Goal: Task Accomplishment & Management: Complete application form

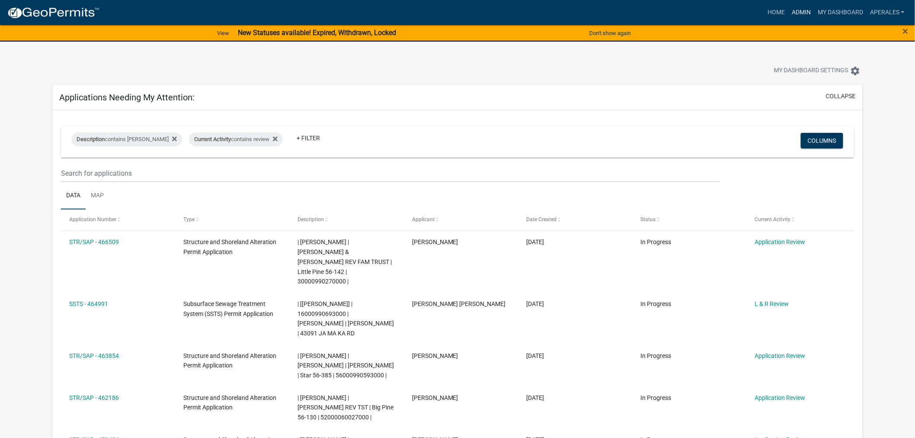
drag, startPoint x: 802, startPoint y: 6, endPoint x: 790, endPoint y: 7, distance: 12.1
click at [802, 7] on link "Admin" at bounding box center [802, 12] width 26 height 16
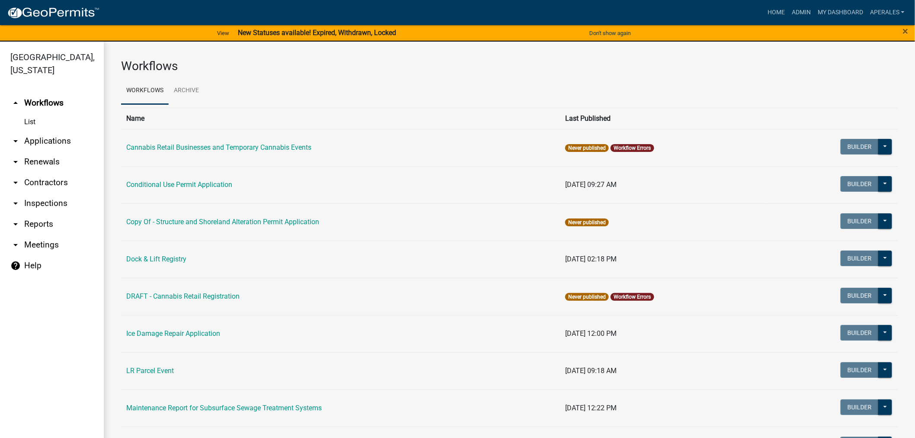
click at [41, 132] on link "arrow_drop_down Applications" at bounding box center [52, 141] width 104 height 21
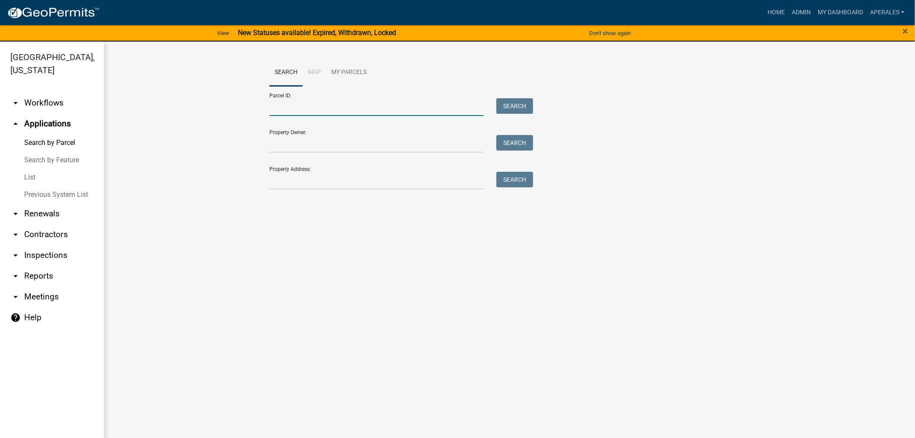
click at [302, 101] on input "Parcel ID:" at bounding box center [376, 107] width 214 height 18
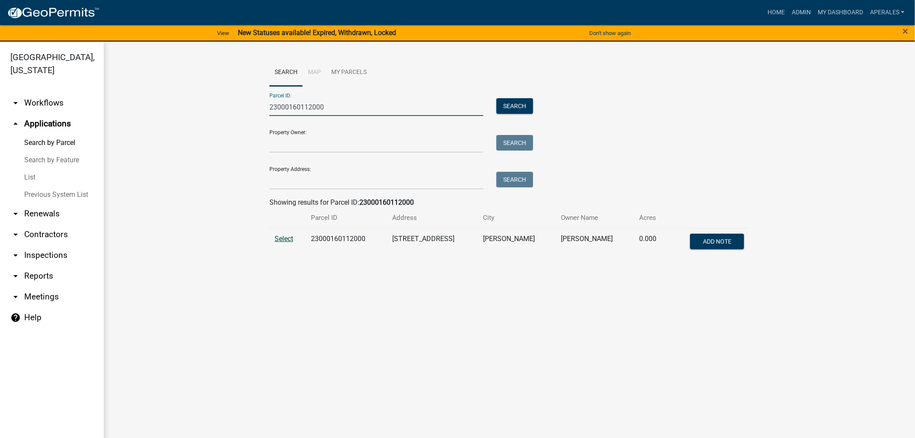
type input "23000160112000"
click at [282, 237] on span "Select" at bounding box center [284, 238] width 19 height 8
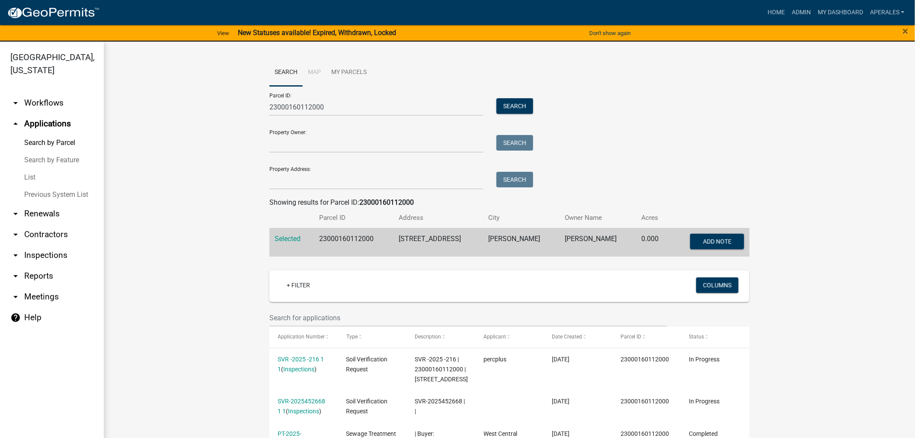
scroll to position [144, 0]
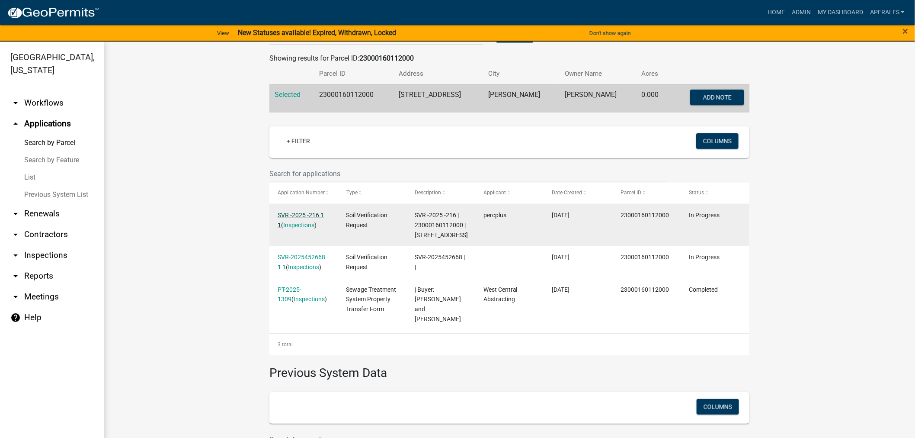
click at [295, 215] on link "SVR -2025 -216 1 1" at bounding box center [301, 220] width 46 height 17
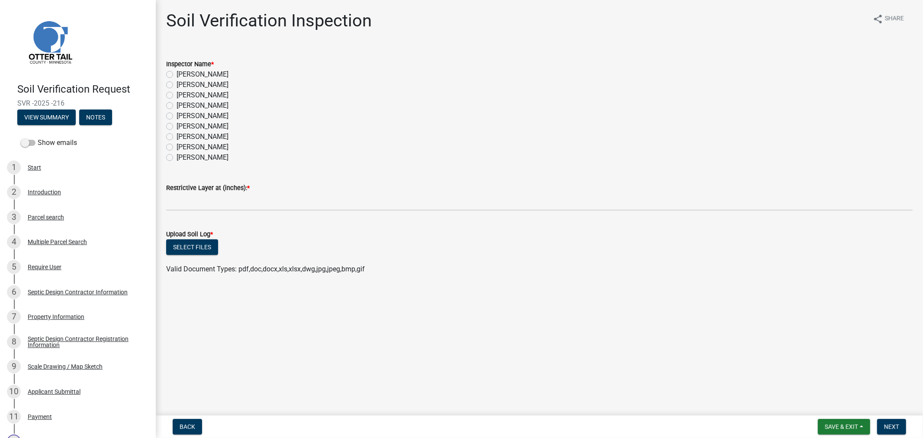
click at [176, 85] on label "[PERSON_NAME]" at bounding box center [202, 85] width 52 height 10
click at [176, 85] on input "[PERSON_NAME]" at bounding box center [179, 83] width 6 height 6
radio input "true"
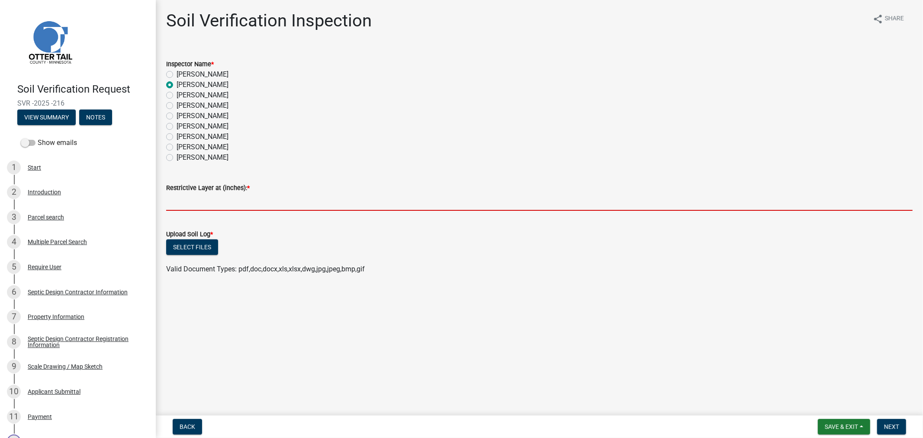
click at [192, 205] on input "text" at bounding box center [539, 202] width 746 height 18
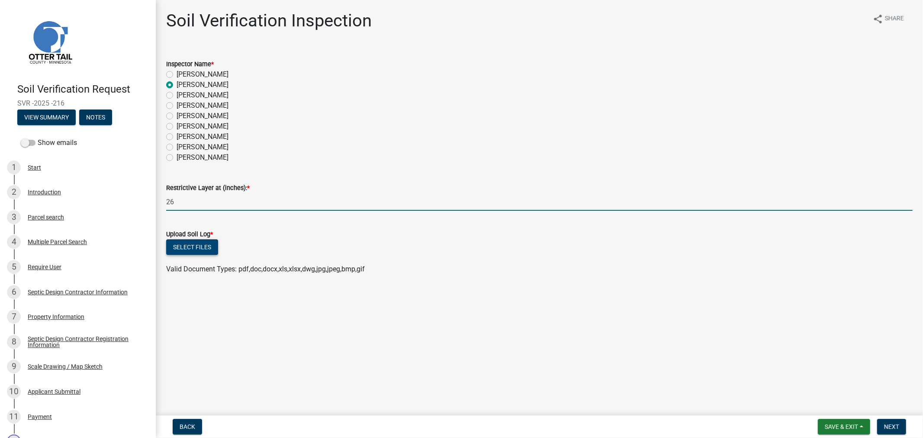
type input "26"
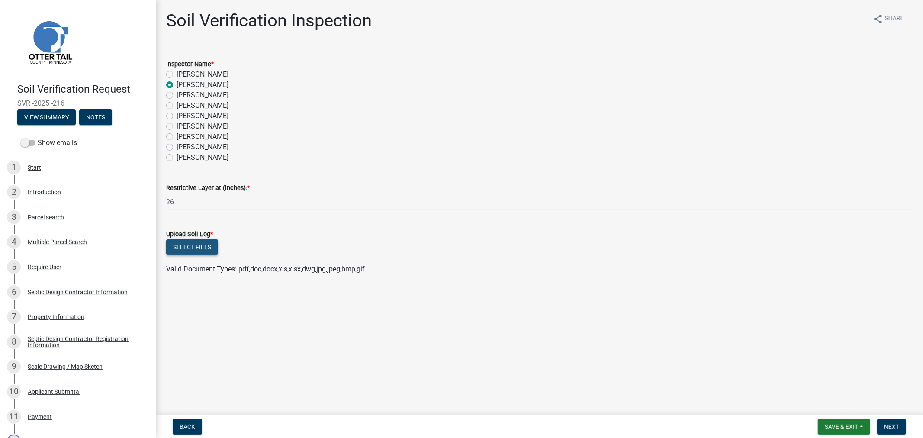
click at [184, 246] on button "Select files" at bounding box center [192, 247] width 52 height 16
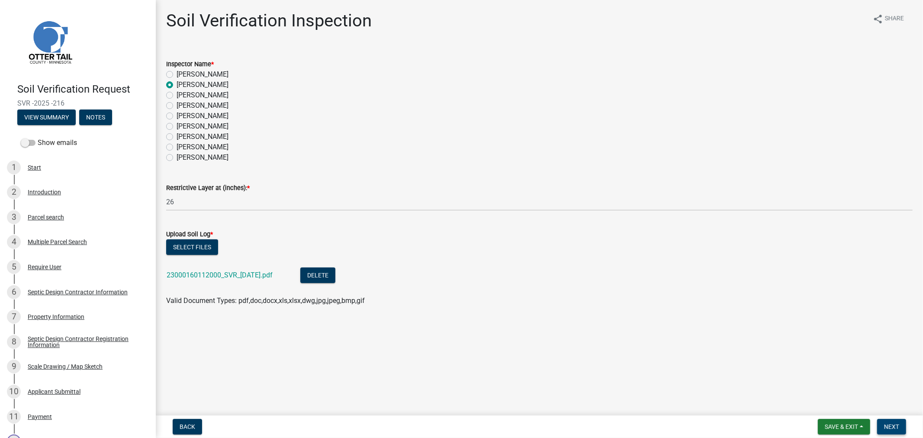
click at [890, 429] on span "Next" at bounding box center [891, 426] width 15 height 7
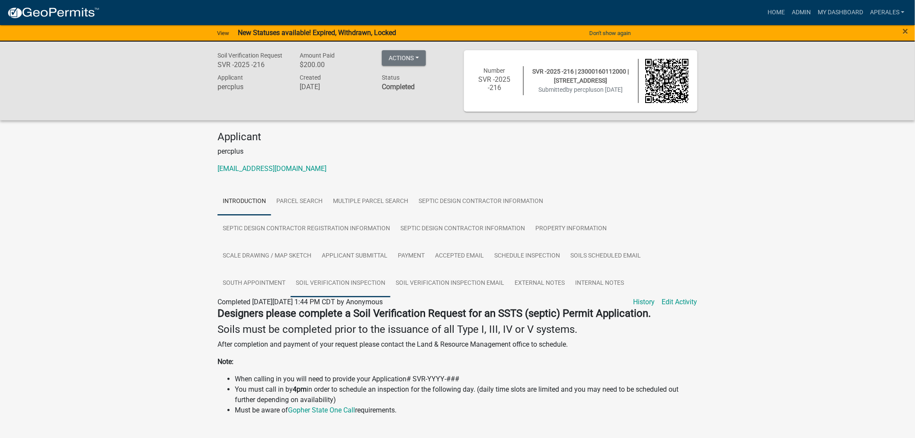
click at [359, 291] on link "Soil Verification Inspection" at bounding box center [341, 283] width 100 height 28
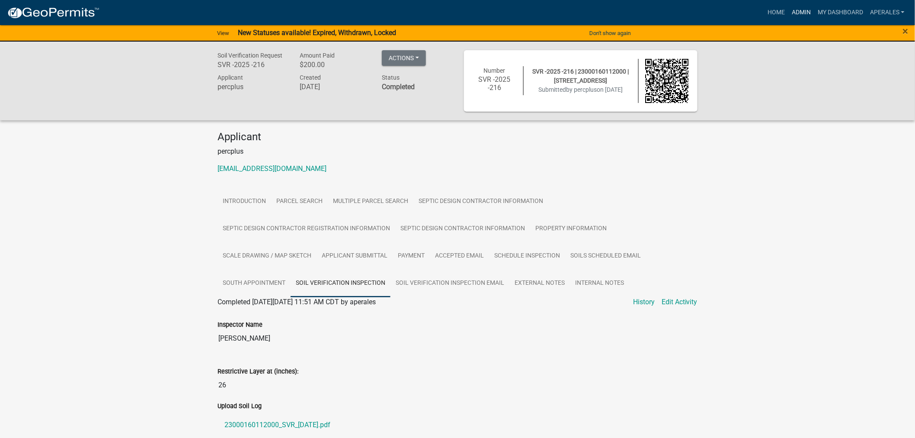
click at [805, 9] on link "Admin" at bounding box center [802, 12] width 26 height 16
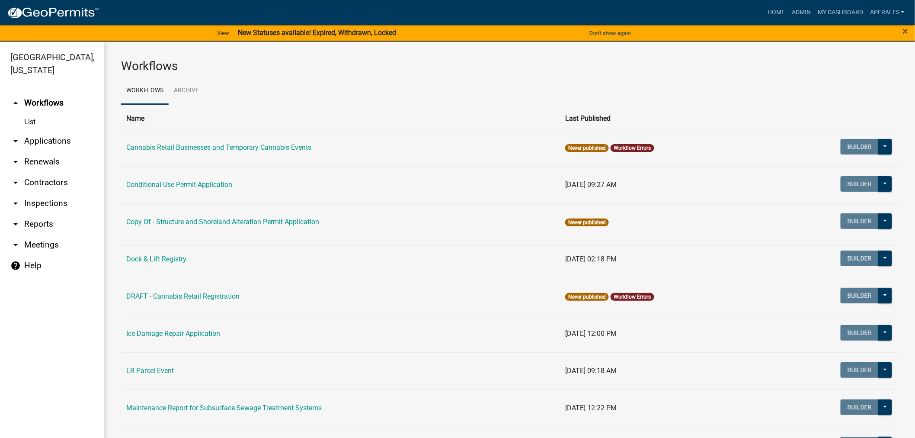
click at [33, 144] on link "arrow_drop_down Applications" at bounding box center [52, 141] width 104 height 21
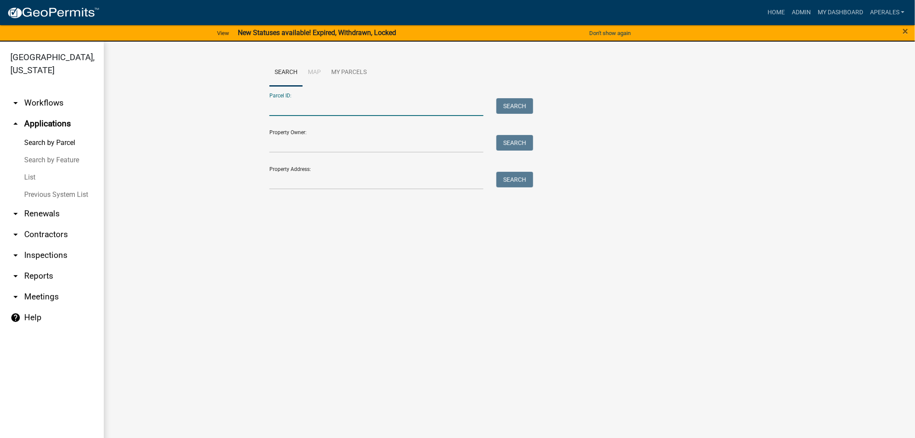
click at [314, 109] on input "Parcel ID:" at bounding box center [376, 107] width 214 height 18
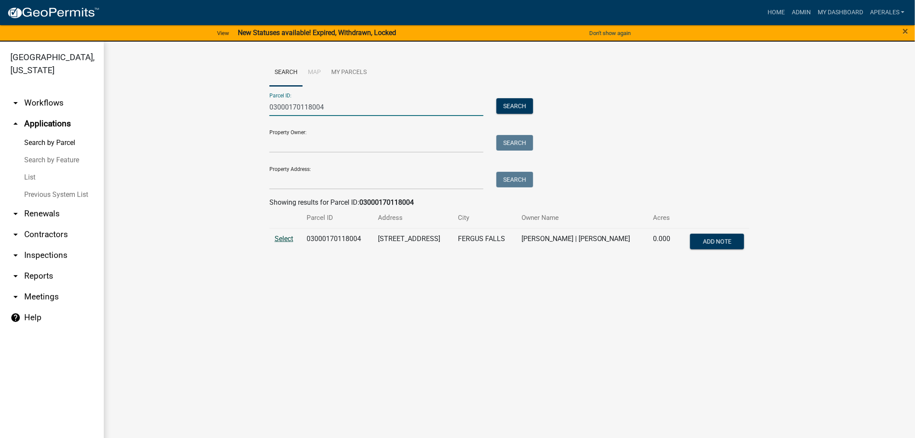
type input "03000170118004"
click at [287, 241] on span "Select" at bounding box center [284, 238] width 19 height 8
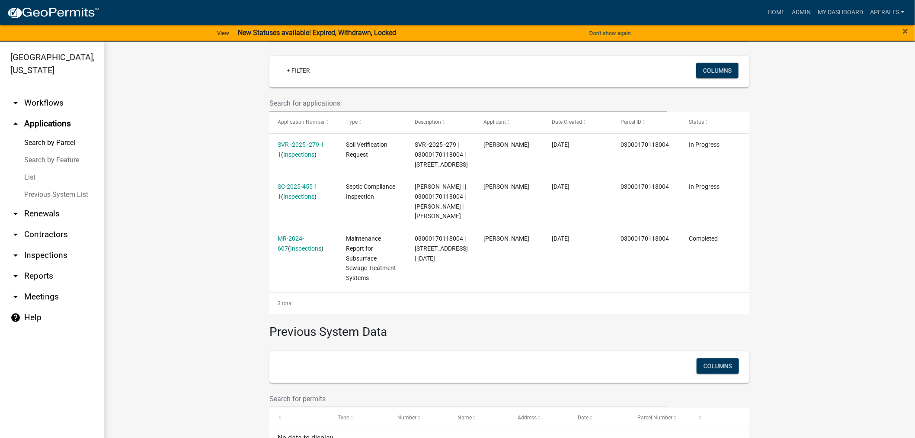
scroll to position [122, 0]
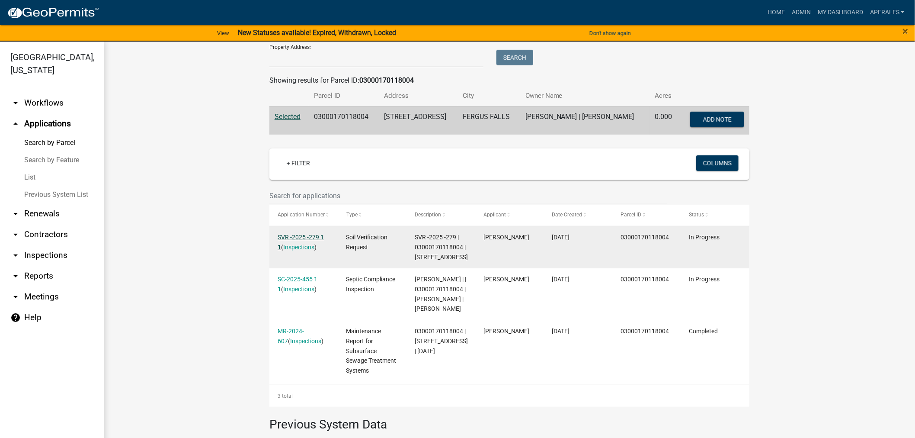
click at [310, 234] on link "SVR -2025 -279 1 1" at bounding box center [301, 242] width 46 height 17
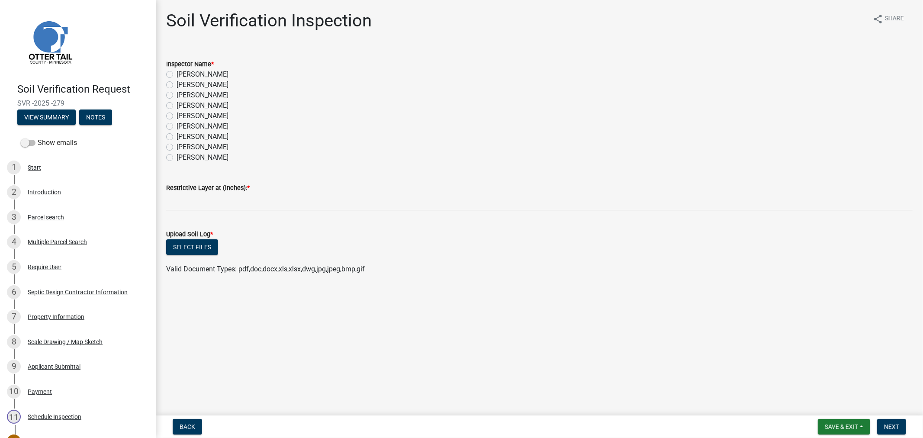
click at [176, 84] on label "[PERSON_NAME]" at bounding box center [202, 85] width 52 height 10
click at [176, 84] on input "[PERSON_NAME]" at bounding box center [179, 83] width 6 height 6
radio input "true"
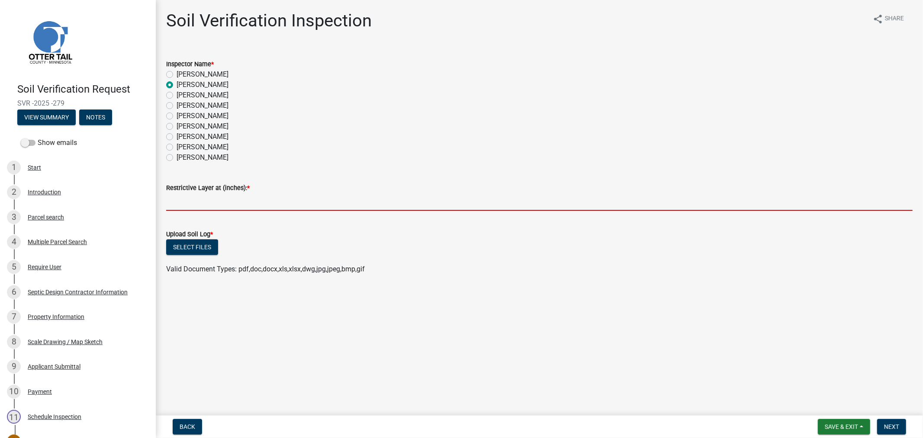
click at [190, 206] on input "text" at bounding box center [539, 202] width 746 height 18
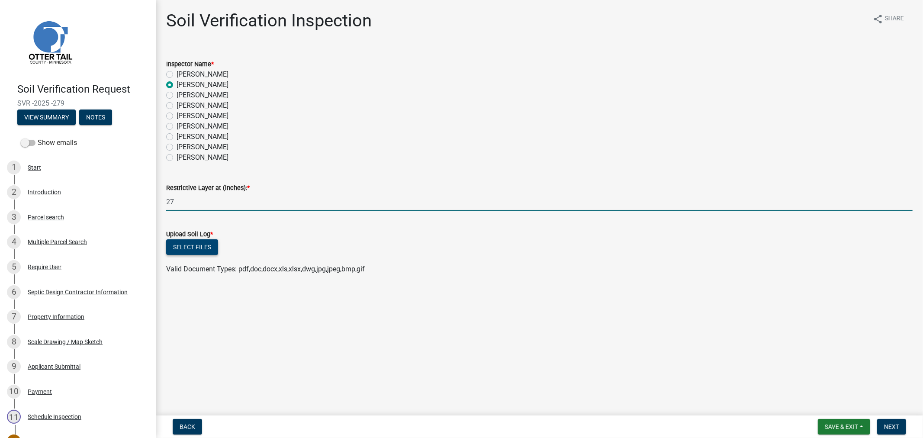
type input "27"
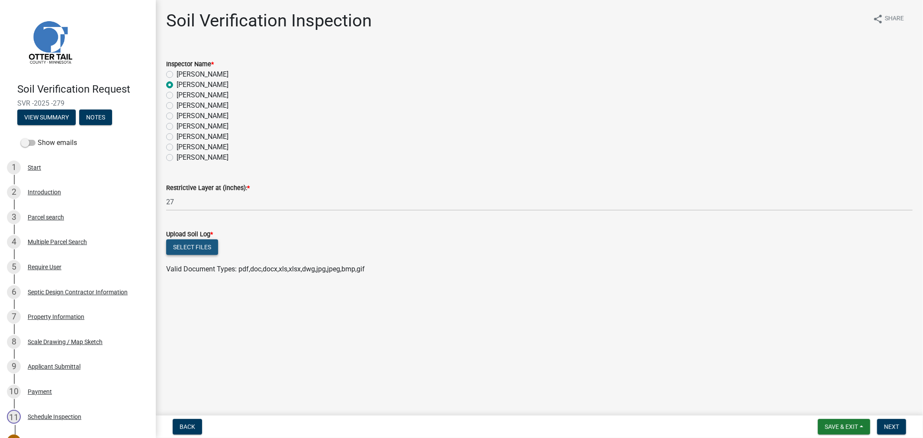
click at [198, 254] on button "Select files" at bounding box center [192, 247] width 52 height 16
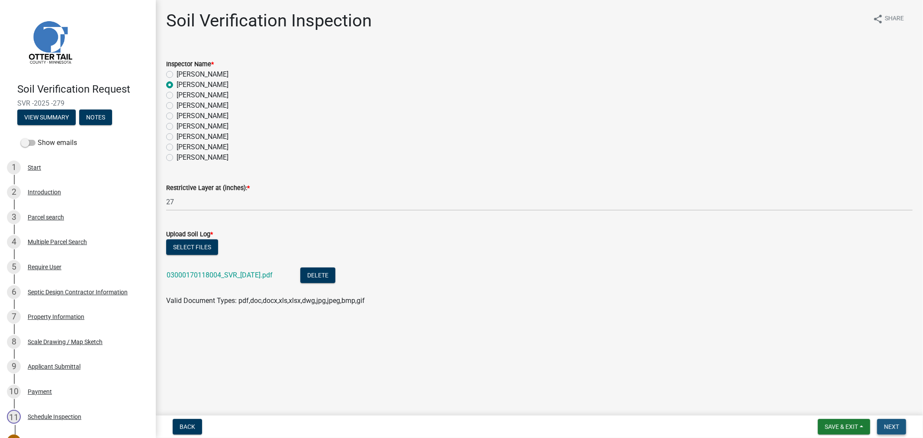
click at [898, 423] on span "Next" at bounding box center [891, 426] width 15 height 7
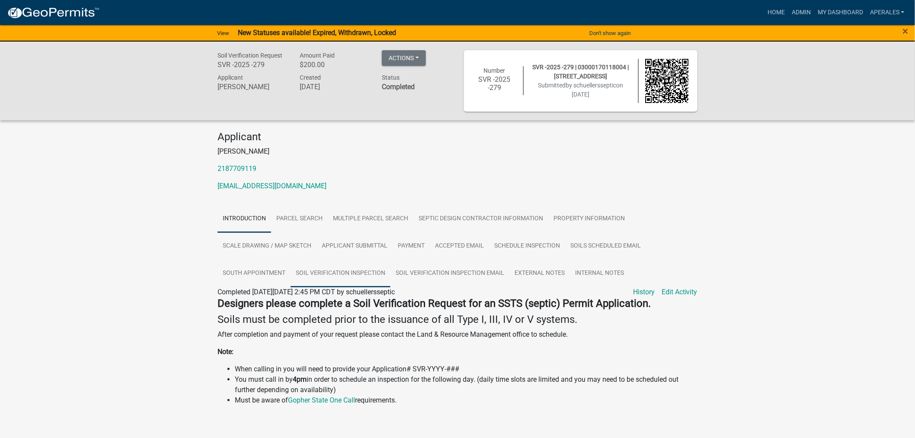
click at [327, 270] on link "Soil Verification Inspection" at bounding box center [341, 274] width 100 height 28
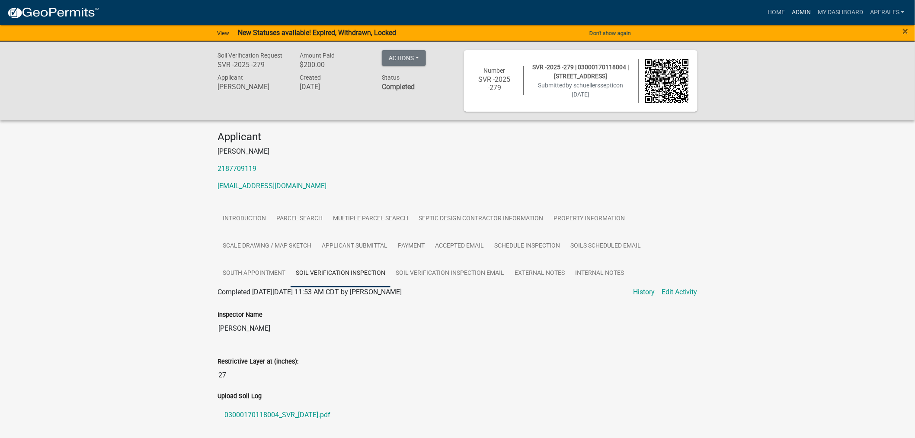
click at [797, 10] on link "Admin" at bounding box center [802, 12] width 26 height 16
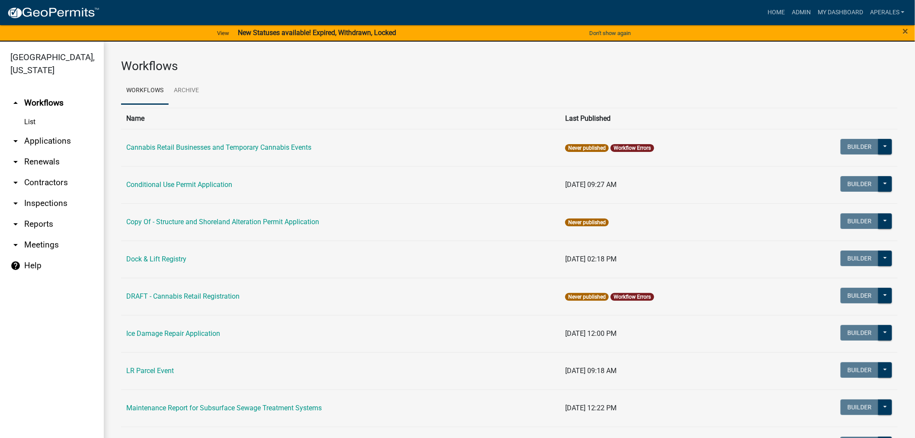
click at [46, 165] on link "arrow_drop_down Renewals" at bounding box center [52, 161] width 104 height 21
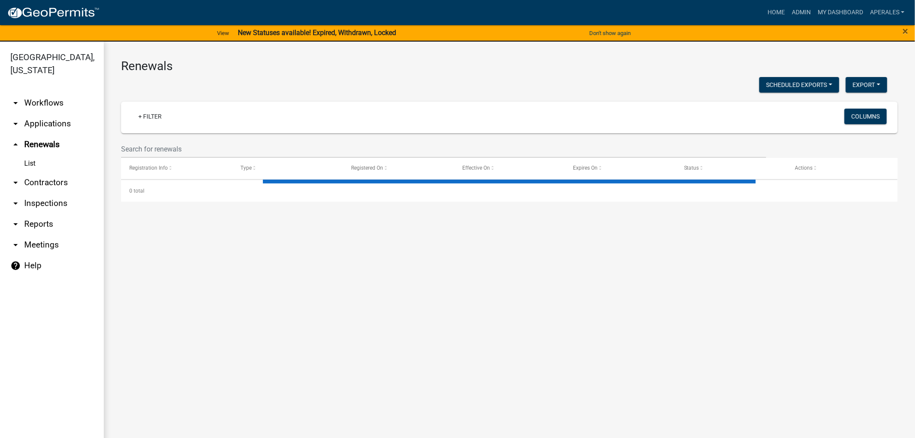
click at [45, 126] on link "arrow_drop_down Applications" at bounding box center [52, 123] width 104 height 21
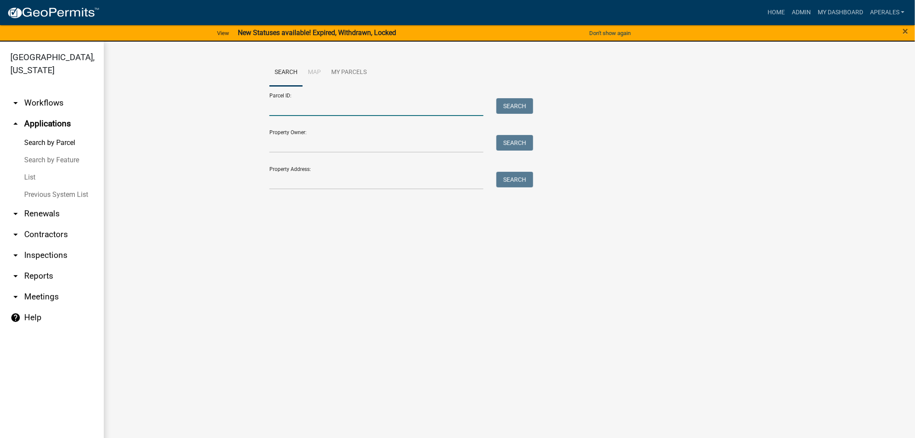
click at [280, 105] on input "Parcel ID:" at bounding box center [376, 107] width 214 height 18
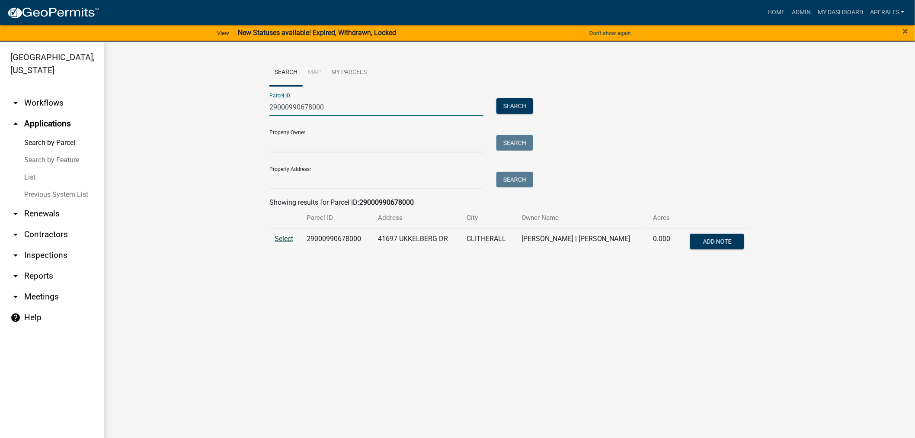
type input "29000990678000"
click at [279, 239] on span "Select" at bounding box center [284, 238] width 19 height 8
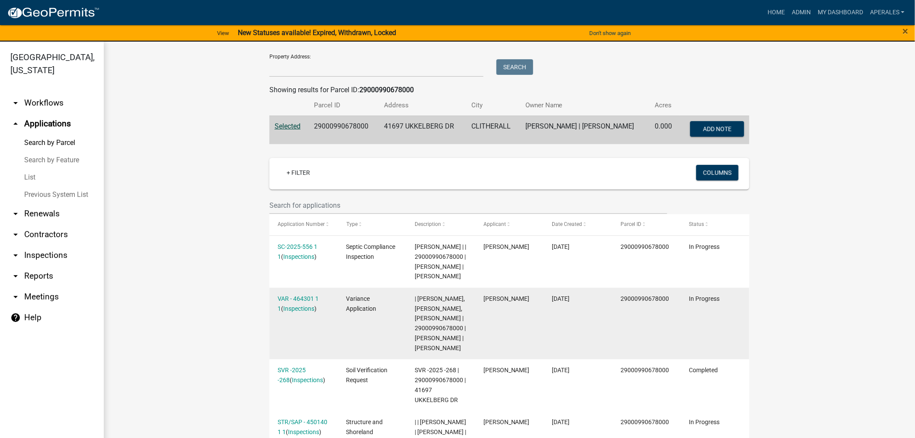
scroll to position [240, 0]
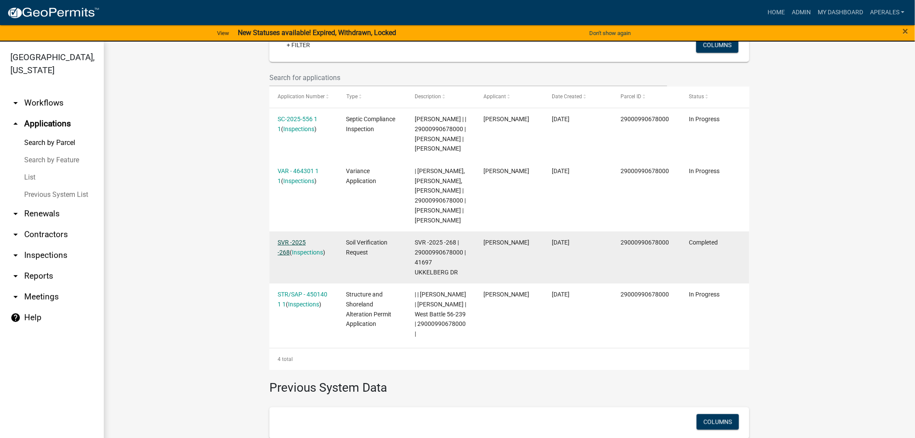
click at [306, 252] on link "SVR -2025 -268" at bounding box center [292, 247] width 28 height 17
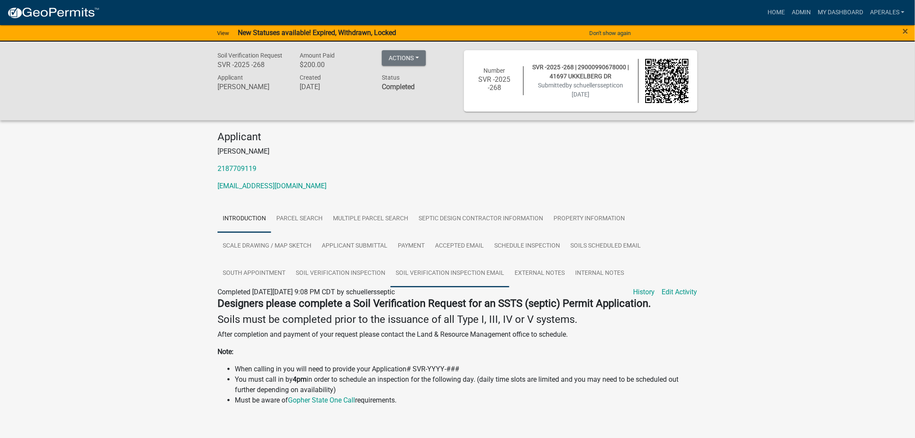
click at [455, 269] on link "Soil Verification Inspection Email" at bounding box center [450, 274] width 119 height 28
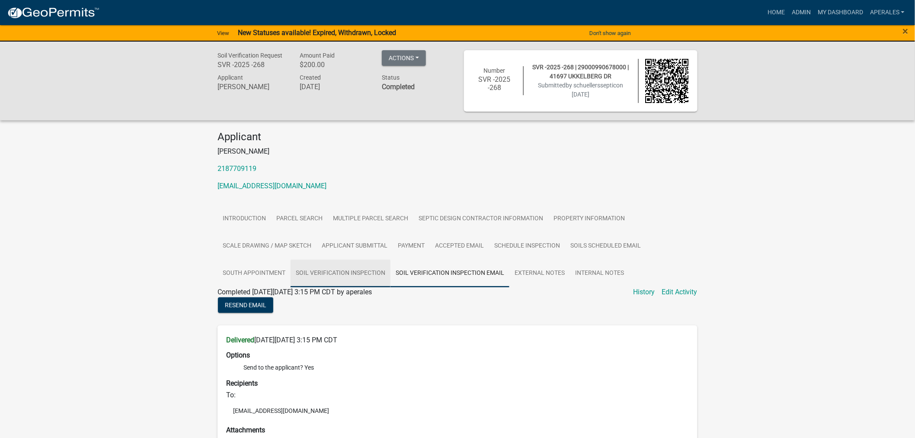
click at [342, 276] on link "Soil Verification Inspection" at bounding box center [341, 274] width 100 height 28
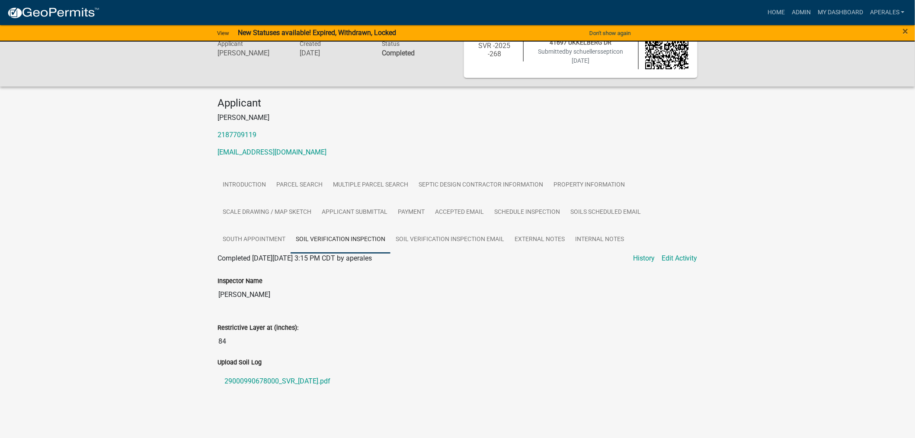
scroll to position [35, 0]
drag, startPoint x: 803, startPoint y: 10, endPoint x: 785, endPoint y: 10, distance: 18.2
click at [803, 10] on link "Admin" at bounding box center [802, 12] width 26 height 16
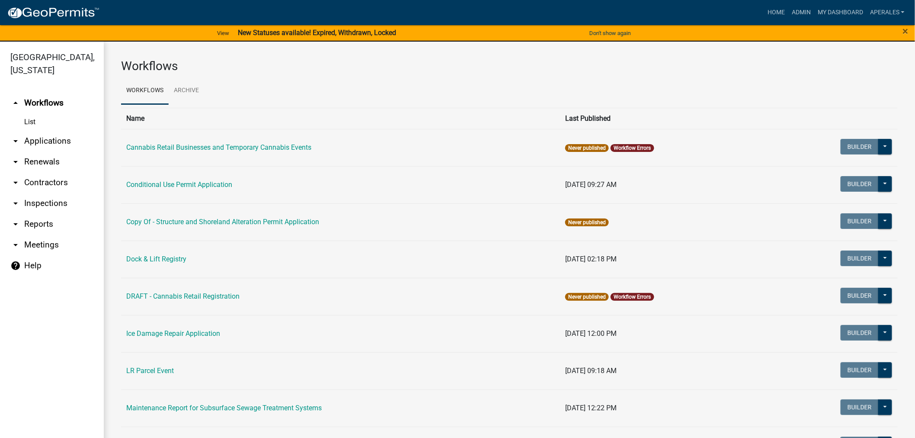
click at [45, 139] on link "arrow_drop_down Applications" at bounding box center [52, 141] width 104 height 21
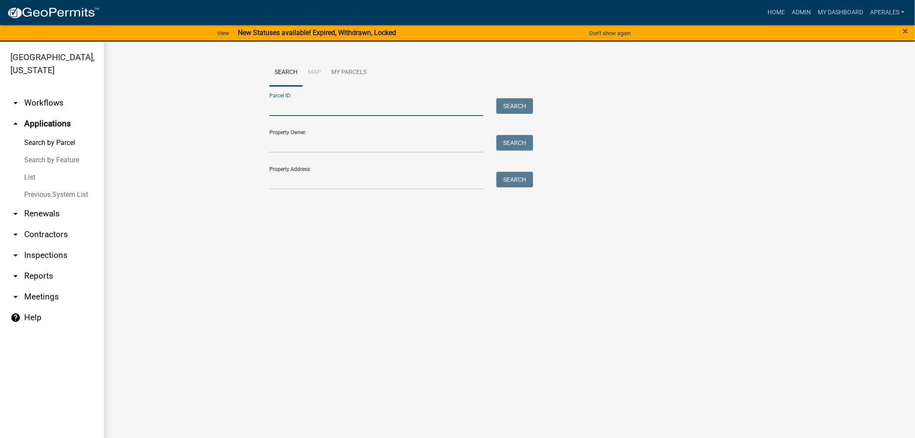
click at [319, 111] on input "Parcel ID:" at bounding box center [376, 107] width 214 height 18
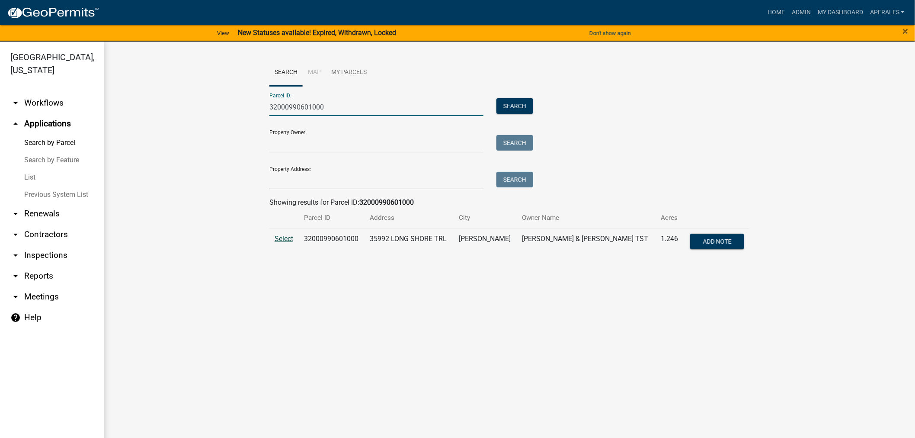
type input "32000990601000"
click at [293, 234] on span "Select" at bounding box center [284, 238] width 19 height 8
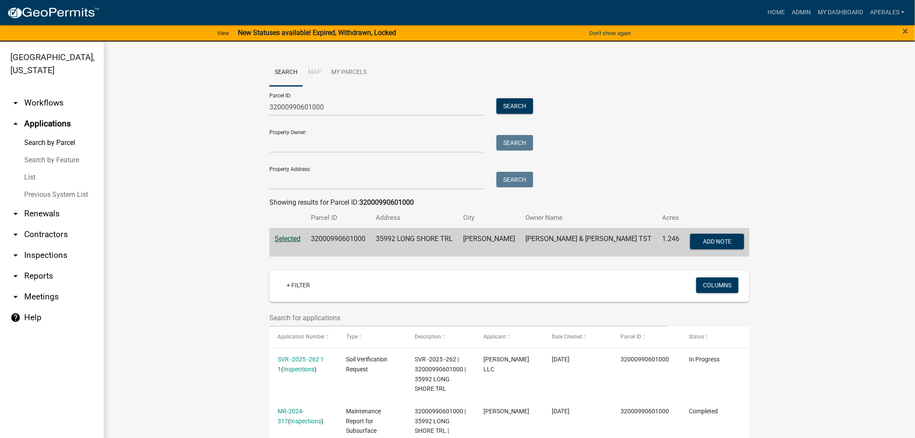
drag, startPoint x: 254, startPoint y: 132, endPoint x: 162, endPoint y: 375, distance: 259.6
click at [141, 381] on wm-workflow-application-search-view "Search Map My Parcels Parcel ID: 32000990601000 Search Property Owner: Search P…" at bounding box center [509, 444] width 777 height 771
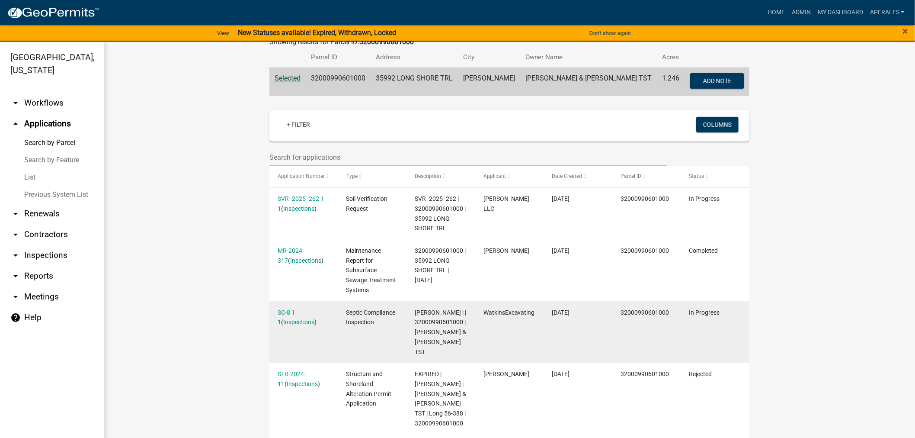
scroll to position [192, 0]
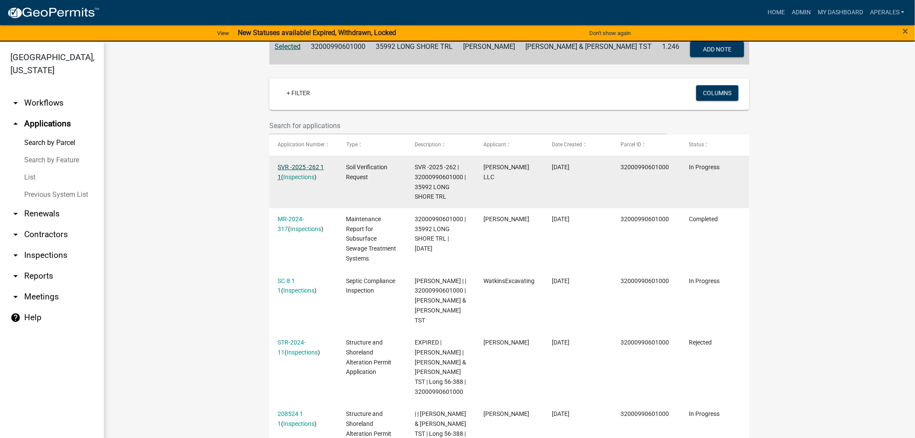
click at [285, 164] on link "SVR -2025 -262 1 1" at bounding box center [301, 172] width 46 height 17
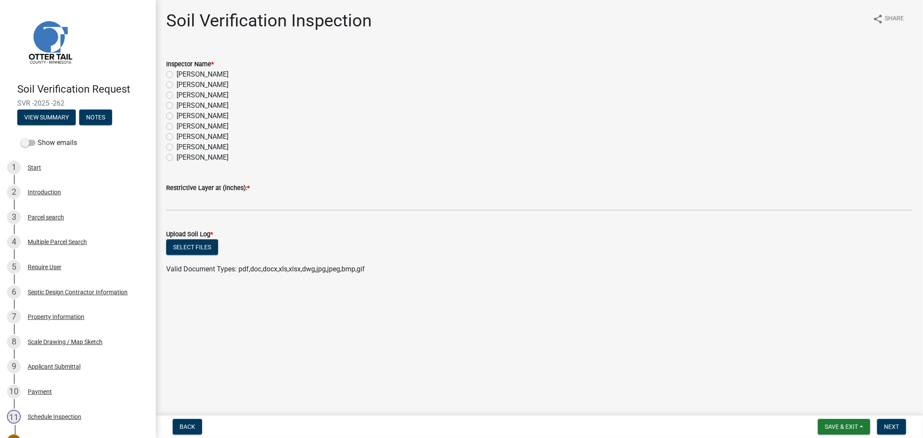
click at [176, 83] on label "[PERSON_NAME]" at bounding box center [202, 85] width 52 height 10
click at [176, 83] on input "[PERSON_NAME]" at bounding box center [179, 83] width 6 height 6
radio input "true"
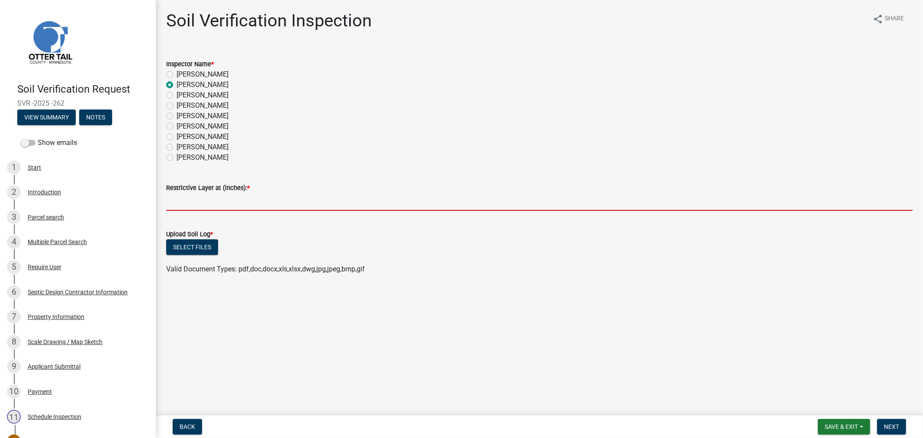
click at [186, 195] on input "text" at bounding box center [539, 202] width 746 height 18
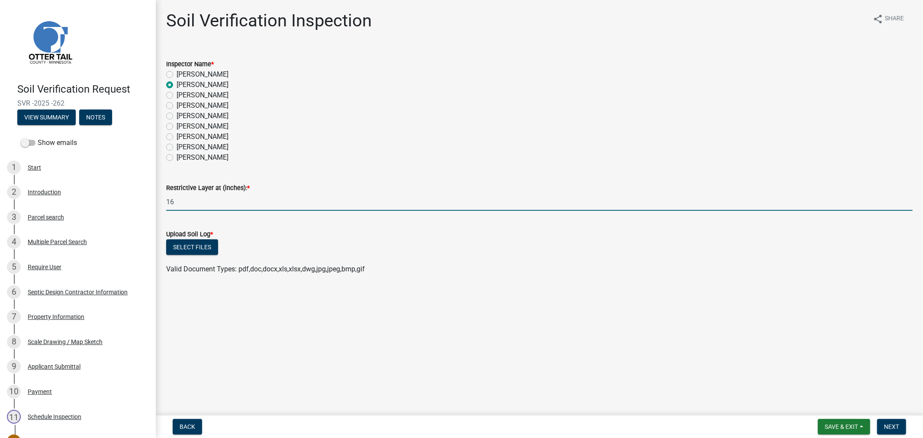
type input "16"
click at [189, 255] on div "Select files" at bounding box center [539, 248] width 746 height 18
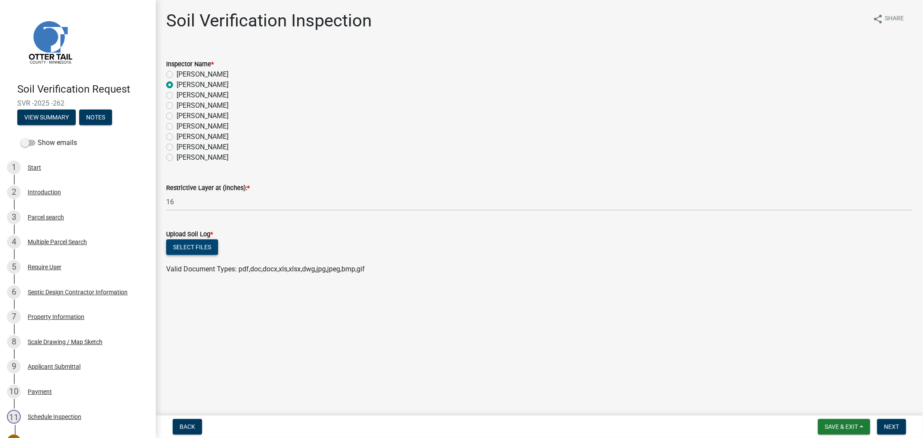
click at [189, 247] on button "Select files" at bounding box center [192, 247] width 52 height 16
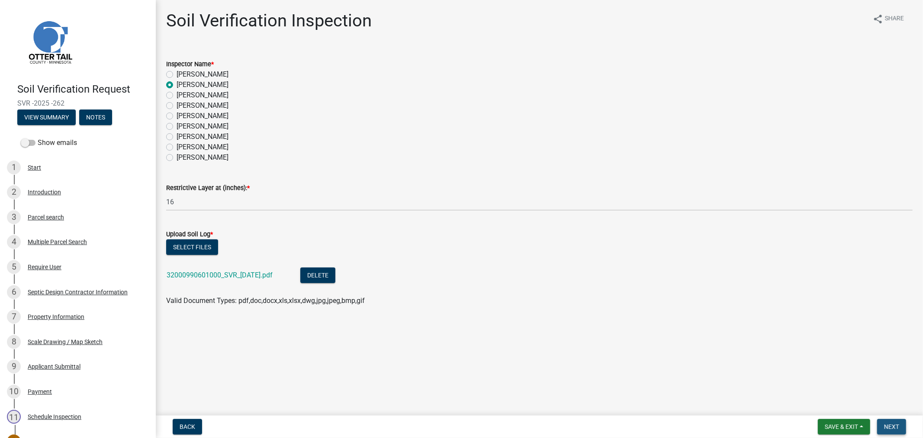
click at [894, 423] on span "Next" at bounding box center [891, 426] width 15 height 7
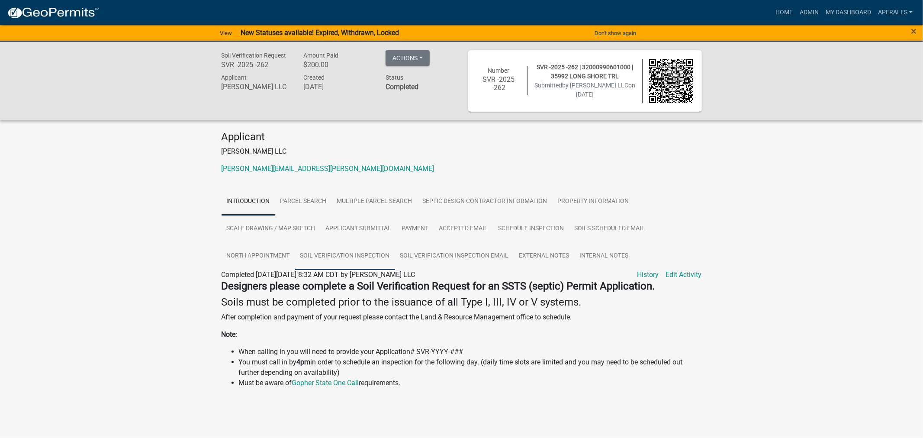
click at [355, 257] on link "Soil Verification Inspection" at bounding box center [345, 256] width 100 height 28
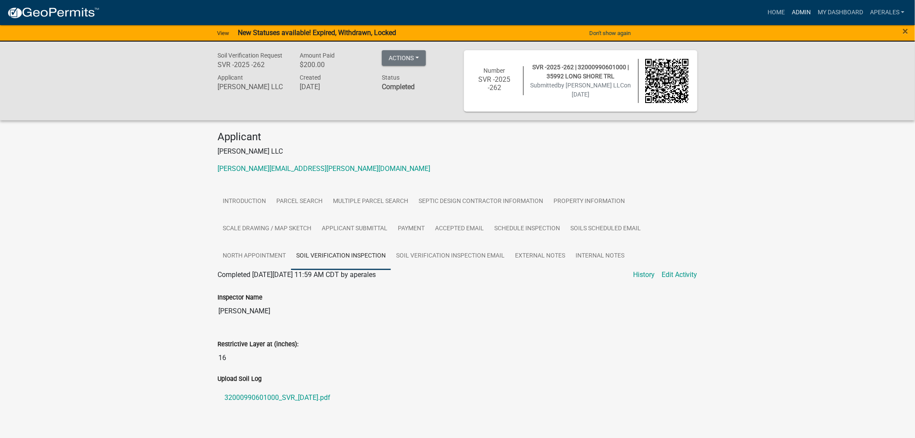
click at [792, 10] on link "Admin" at bounding box center [802, 12] width 26 height 16
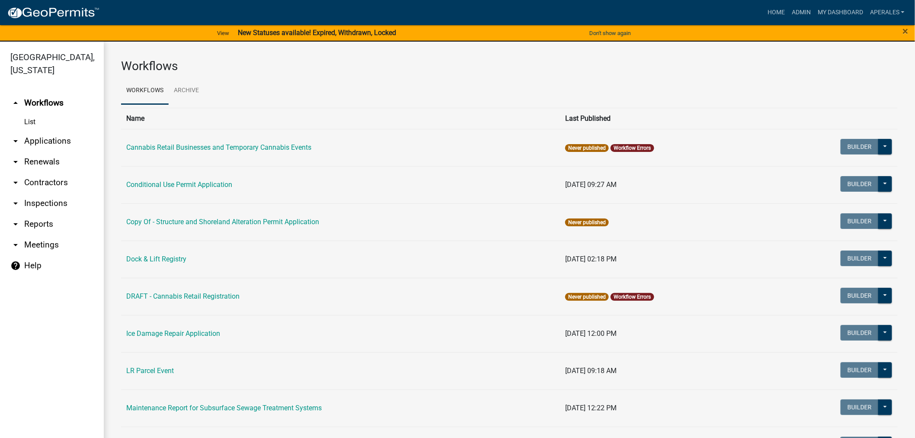
click at [36, 140] on link "arrow_drop_down Applications" at bounding box center [52, 141] width 104 height 21
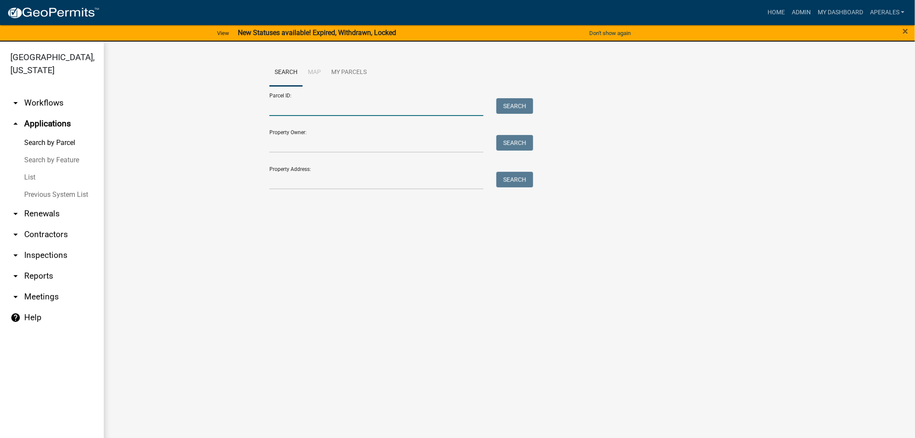
click at [429, 106] on input "Parcel ID:" at bounding box center [376, 107] width 214 height 18
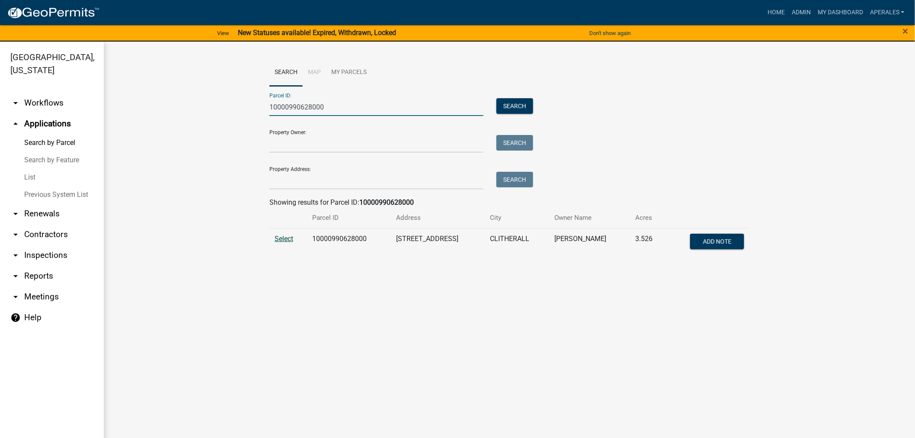
type input "10000990628000"
click at [279, 236] on span "Select" at bounding box center [284, 238] width 19 height 8
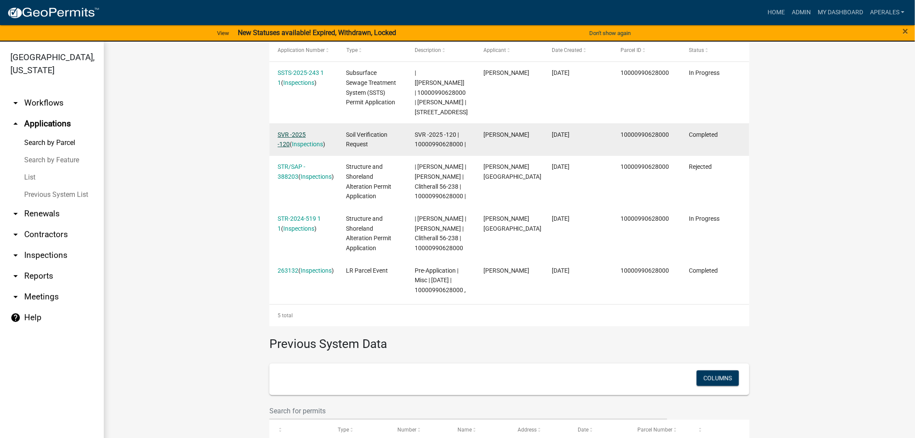
scroll to position [336, 0]
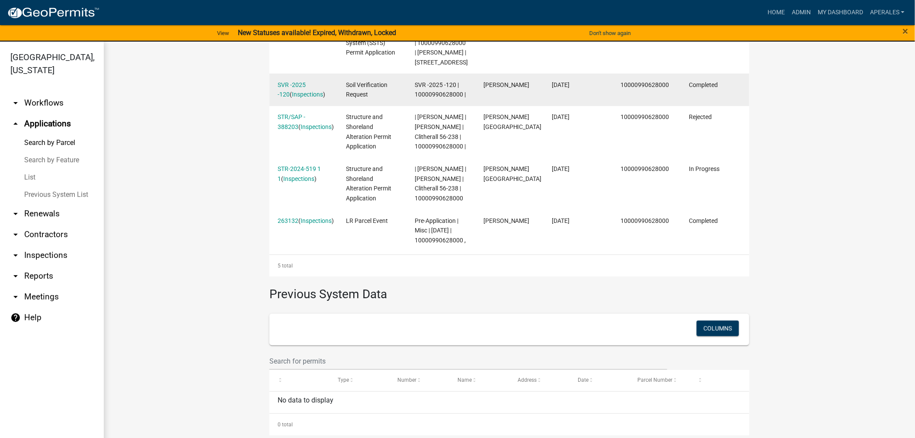
click at [282, 100] on div "SVR -2025 -120 ( Inspections )" at bounding box center [304, 90] width 52 height 20
click at [290, 98] on link "SVR -2025 -120" at bounding box center [292, 89] width 28 height 17
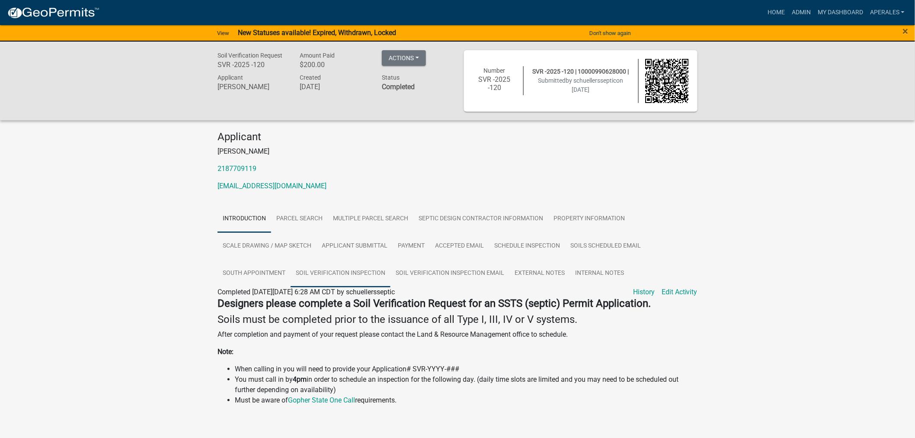
click at [351, 279] on link "Soil Verification Inspection" at bounding box center [341, 274] width 100 height 28
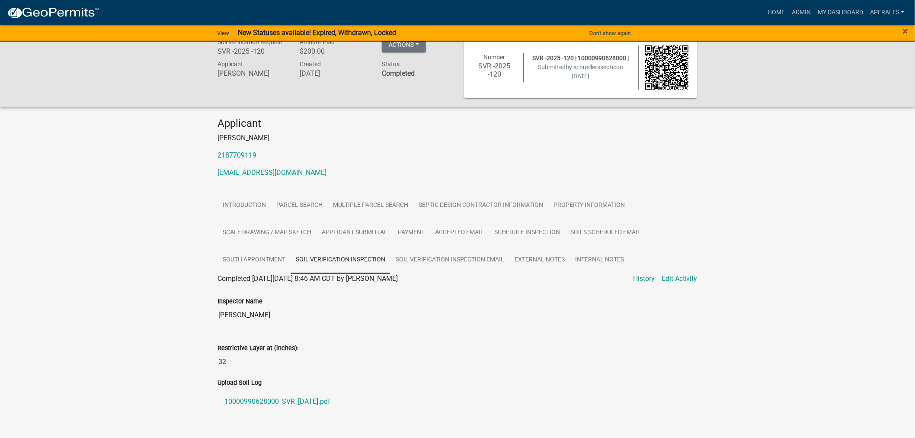
scroll to position [35, 0]
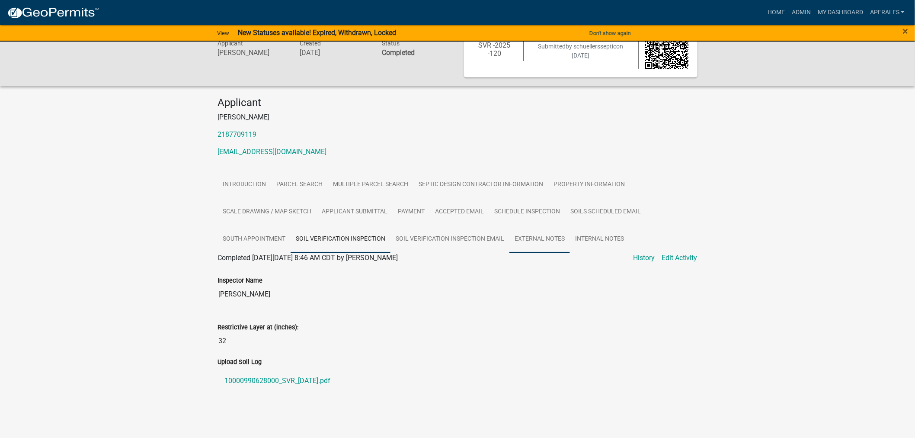
click at [551, 239] on link "External Notes" at bounding box center [540, 239] width 61 height 28
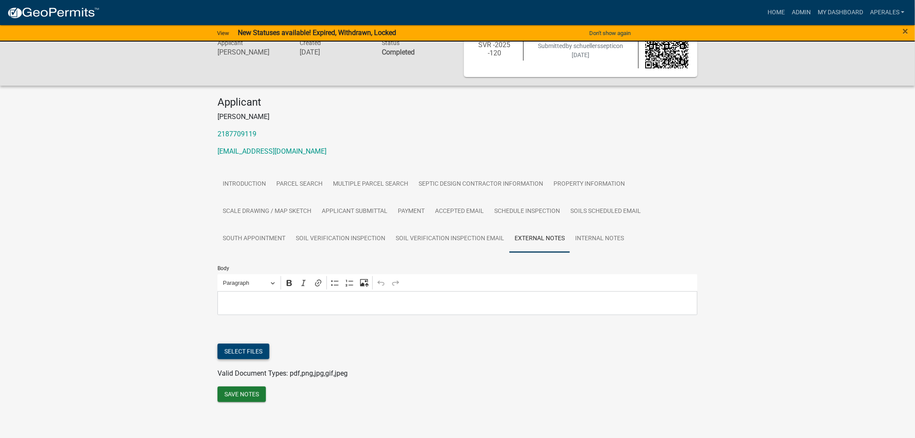
click at [256, 351] on button "Select files" at bounding box center [244, 351] width 52 height 16
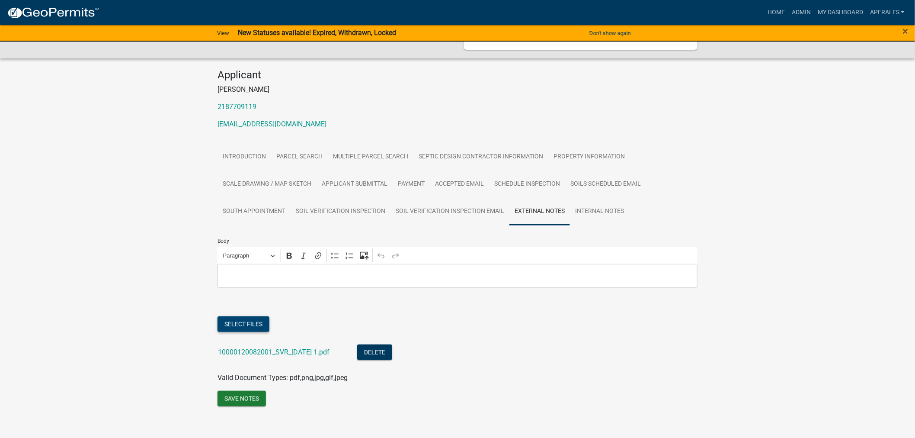
scroll to position [70, 0]
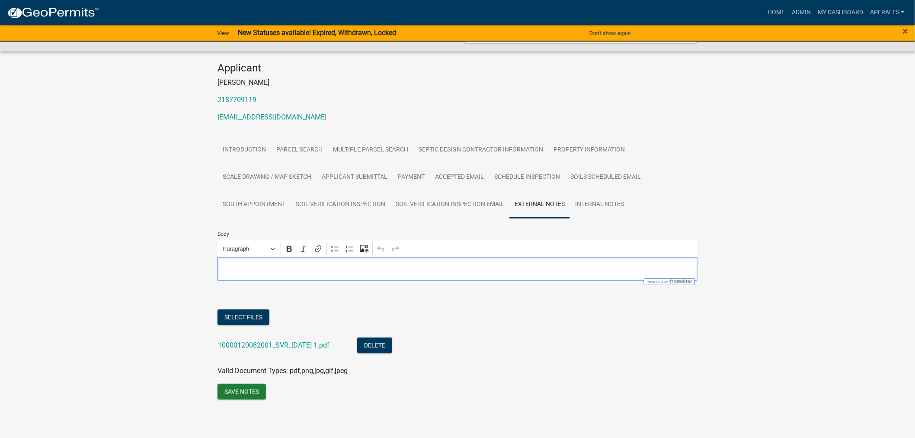
click at [354, 275] on div "Editor editing area: main. Press Alt+0 for help." at bounding box center [458, 269] width 480 height 24
click at [234, 392] on button "Save Notes" at bounding box center [242, 392] width 48 height 16
click at [802, 12] on link "Admin" at bounding box center [802, 12] width 26 height 16
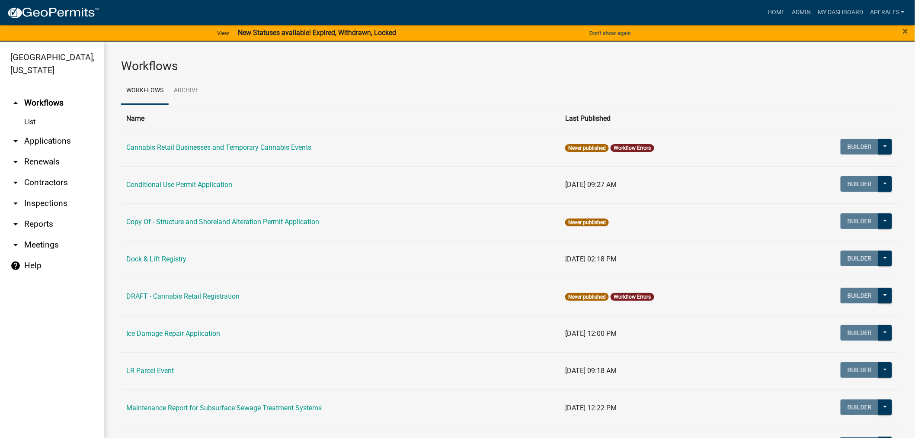
click at [34, 141] on link "arrow_drop_down Applications" at bounding box center [52, 141] width 104 height 21
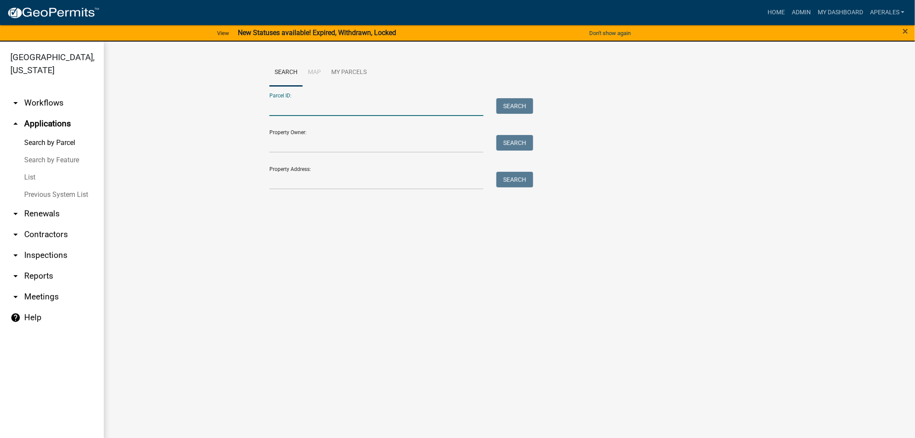
click at [346, 108] on input "Parcel ID:" at bounding box center [376, 107] width 214 height 18
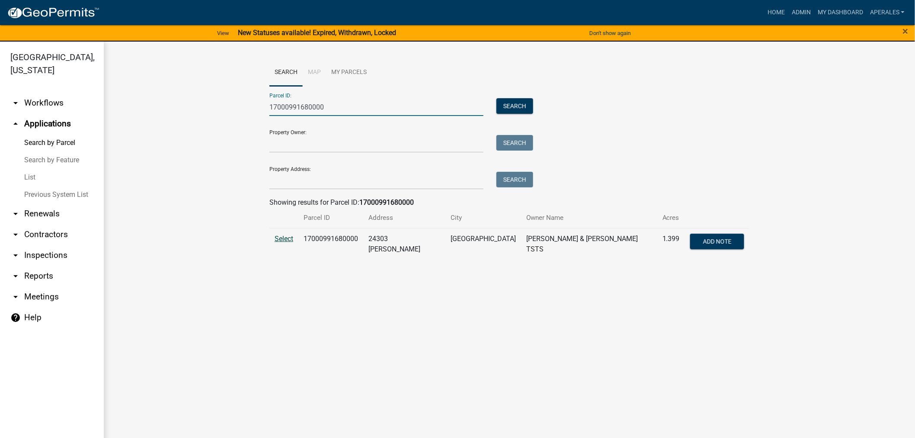
type input "17000991680000"
click at [292, 239] on span "Select" at bounding box center [284, 238] width 19 height 8
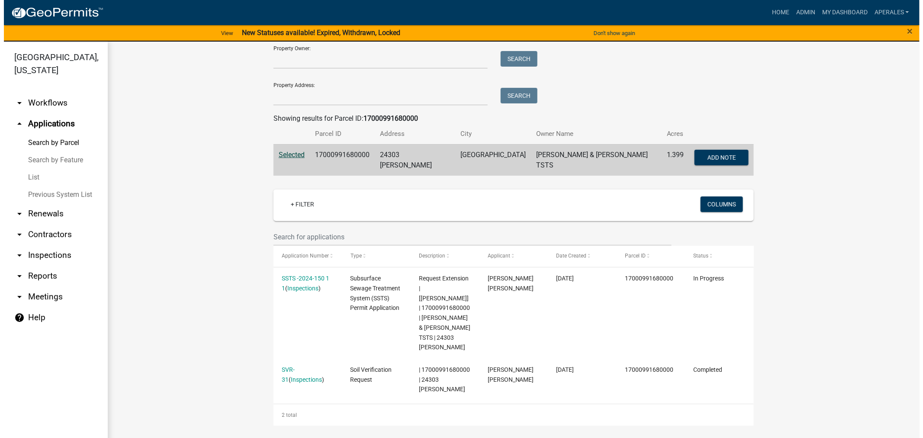
scroll to position [192, 0]
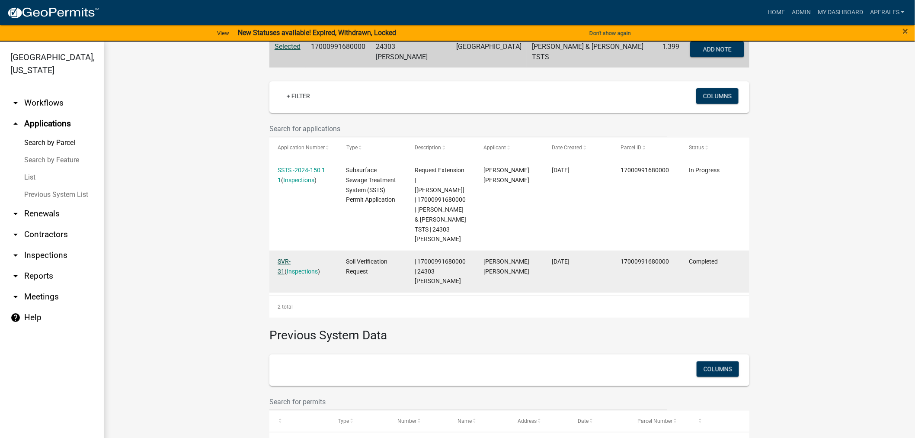
click at [279, 258] on link "SVR-31" at bounding box center [284, 266] width 13 height 17
